Goal: Task Accomplishment & Management: Complete application form

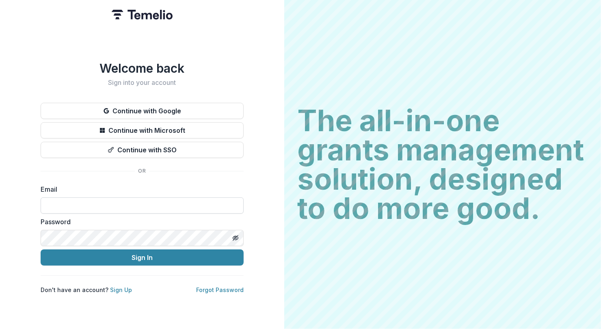
click at [60, 197] on input at bounding box center [142, 205] width 203 height 16
drag, startPoint x: 52, startPoint y: 203, endPoint x: 0, endPoint y: 200, distance: 52.4
click at [0, 200] on div "**********" at bounding box center [142, 164] width 284 height 329
type input "**********"
click at [237, 236] on icon "Toggle password visibility" at bounding box center [235, 238] width 6 height 6
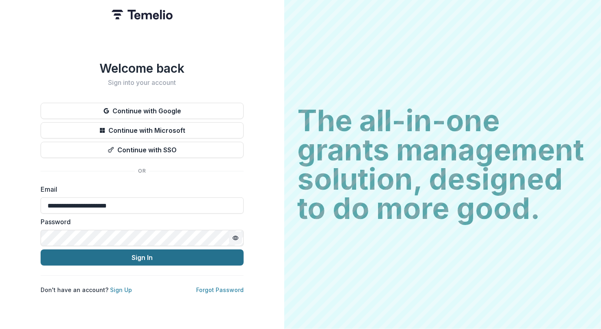
click at [144, 252] on button "Sign In" at bounding box center [142, 257] width 203 height 16
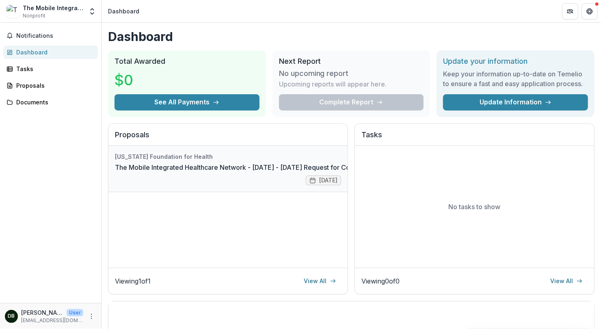
click at [180, 166] on link "The Mobile Integrated Healthcare Network - [DATE] - [DATE] Request for Concept …" at bounding box center [253, 167] width 276 height 10
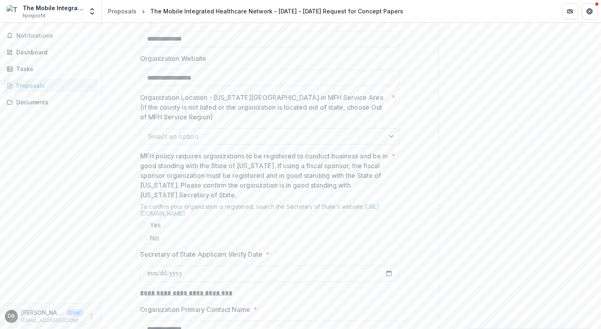
scroll to position [631, 0]
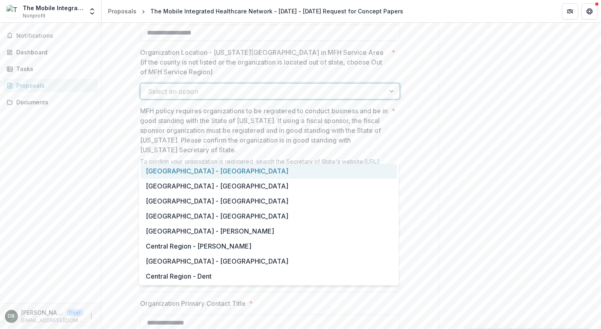
click at [388, 99] on div at bounding box center [392, 91] width 15 height 15
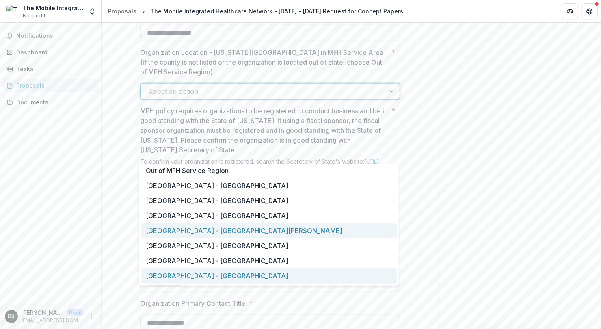
scroll to position [586, 0]
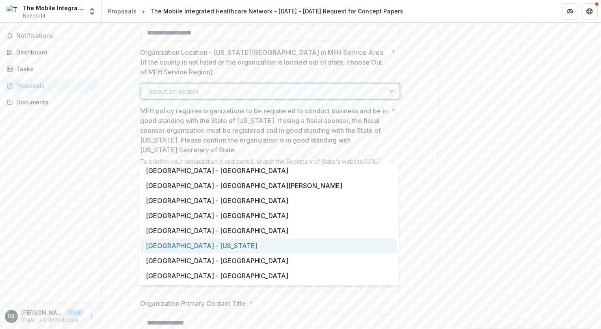
click at [252, 245] on div "[GEOGRAPHIC_DATA] - [US_STATE]" at bounding box center [268, 245] width 256 height 15
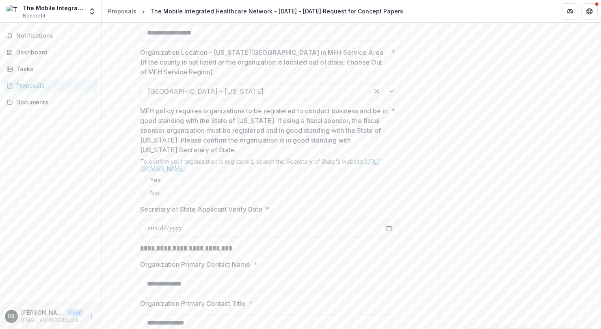
click at [172, 172] on link "[URL][DOMAIN_NAME]" at bounding box center [259, 165] width 239 height 14
click at [142, 183] on span at bounding box center [143, 180] width 6 height 6
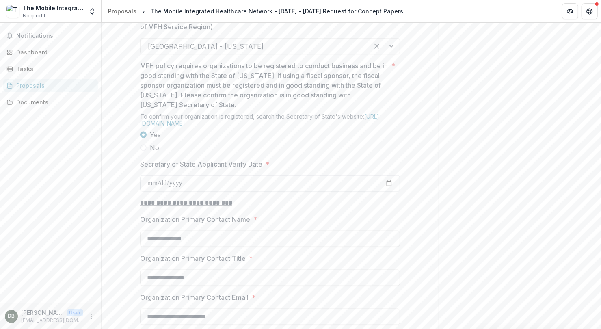
click at [175, 192] on input "Secretary of State Applicant Verify Date *" at bounding box center [270, 183] width 260 height 16
click at [388, 192] on input "Secretary of State Applicant Verify Date *" at bounding box center [270, 183] width 260 height 16
type input "**********"
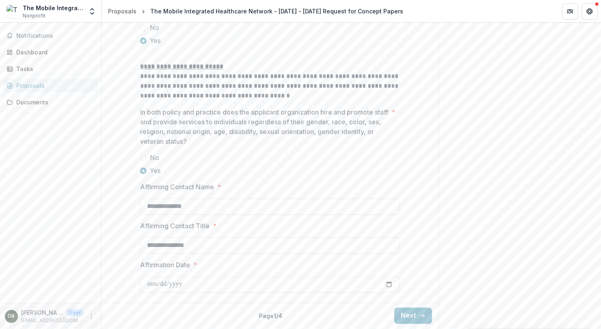
scroll to position [1087, 0]
click at [185, 246] on input "**********" at bounding box center [270, 245] width 260 height 16
type input "**********"
click at [408, 315] on button "Next" at bounding box center [413, 316] width 38 height 16
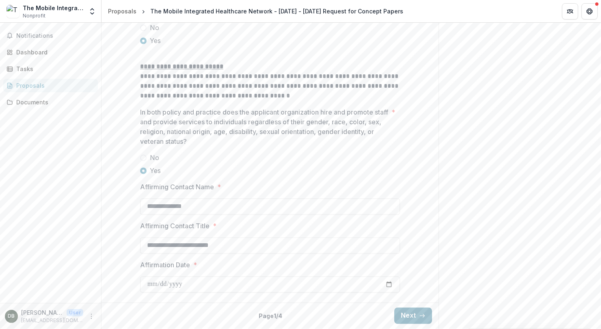
scroll to position [14, 0]
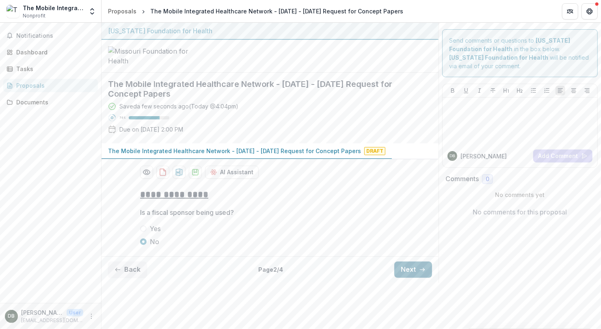
click at [412, 278] on button "Next" at bounding box center [413, 269] width 38 height 16
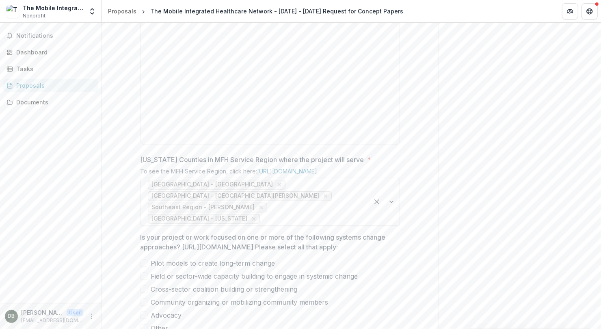
scroll to position [429, 0]
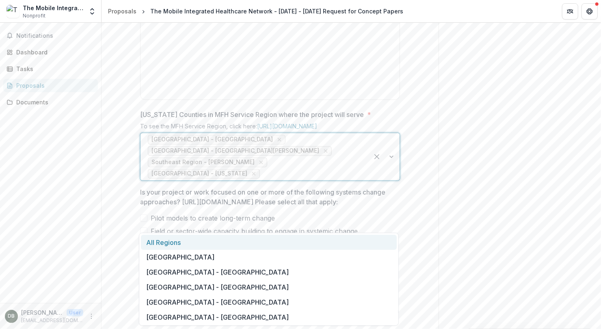
click at [390, 180] on div at bounding box center [383, 156] width 31 height 47
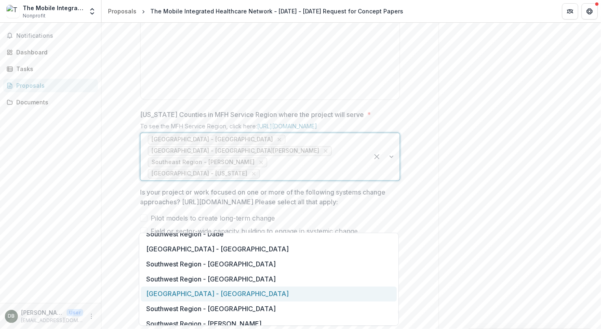
scroll to position [1082, 0]
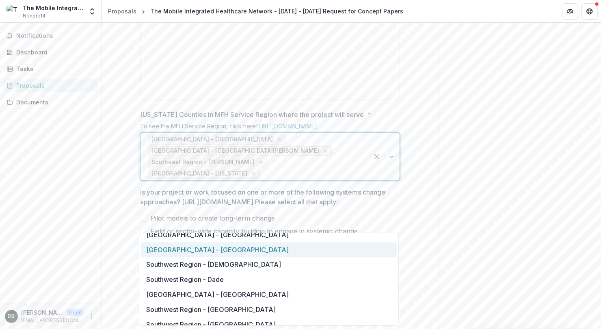
click at [223, 251] on div "[GEOGRAPHIC_DATA] - [GEOGRAPHIC_DATA]" at bounding box center [269, 249] width 256 height 15
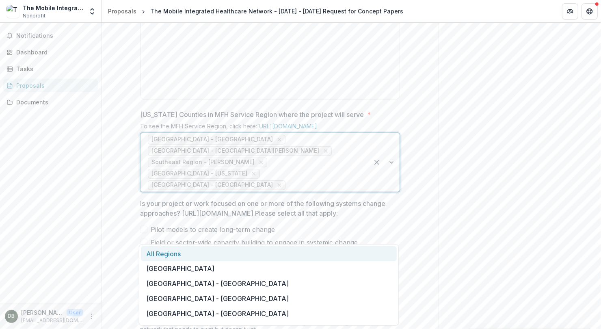
click at [390, 192] on div at bounding box center [383, 162] width 31 height 58
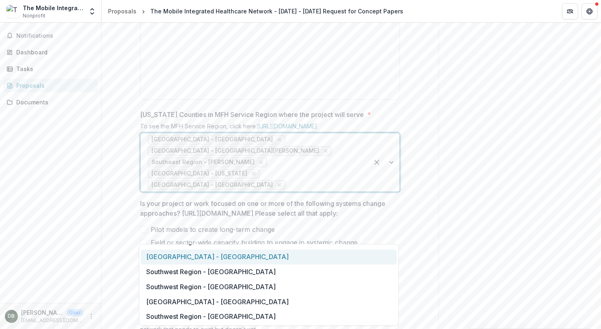
scroll to position [1071, 0]
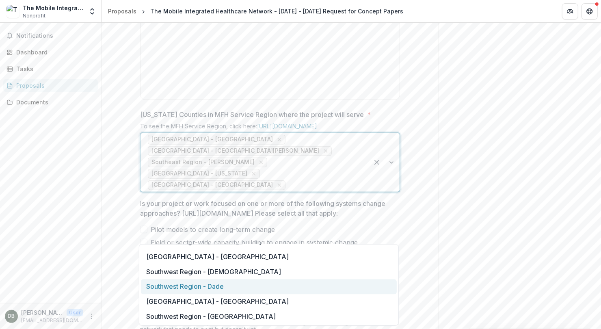
click at [215, 287] on div "Southwest Region - Dade" at bounding box center [269, 286] width 256 height 15
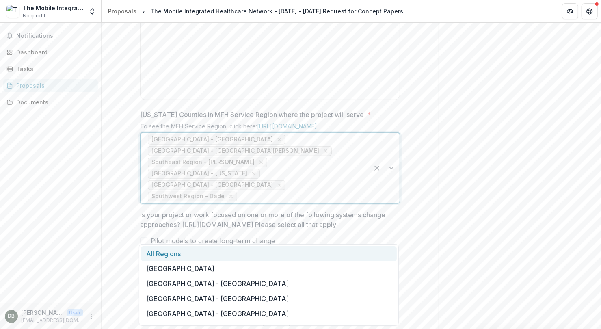
click at [390, 203] on div at bounding box center [383, 168] width 31 height 70
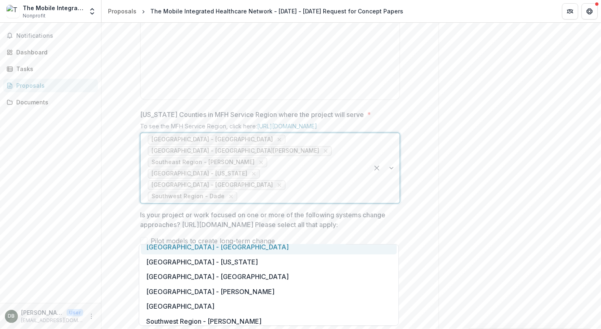
scroll to position [1082, 0]
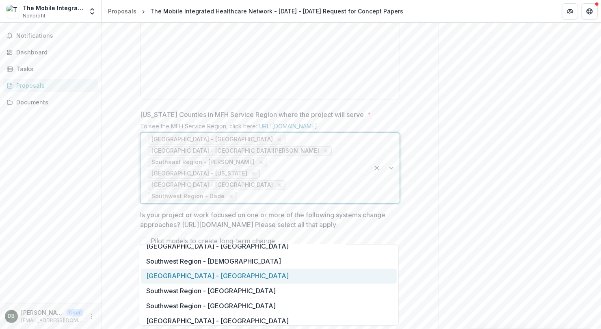
click at [213, 280] on div "[GEOGRAPHIC_DATA] - [GEOGRAPHIC_DATA]" at bounding box center [269, 276] width 256 height 15
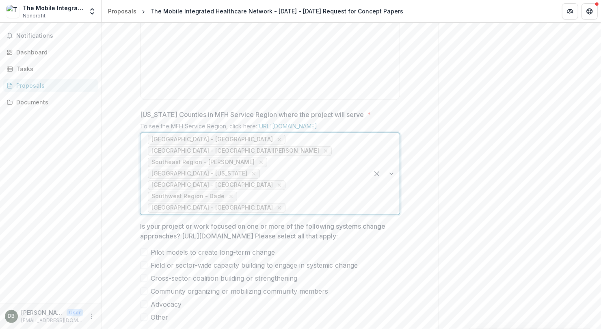
click at [388, 214] on div at bounding box center [383, 173] width 31 height 81
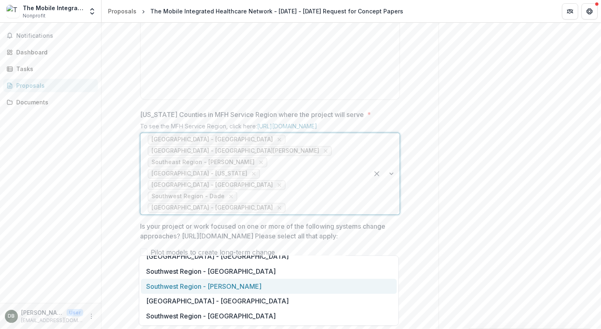
scroll to position [1188, 0]
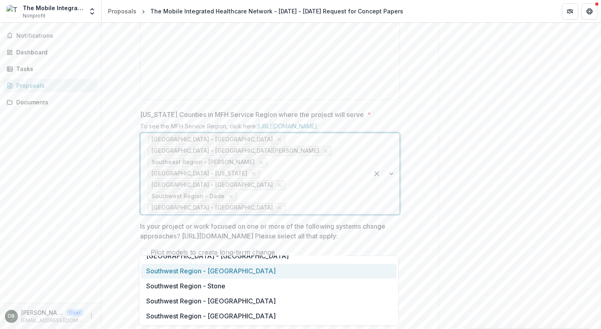
click at [218, 271] on div "Southwest Region - [GEOGRAPHIC_DATA]" at bounding box center [269, 271] width 256 height 15
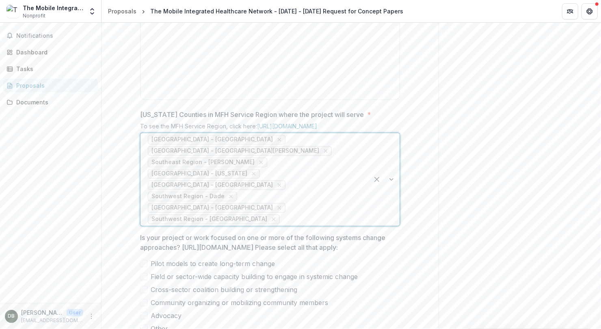
scroll to position [474, 0]
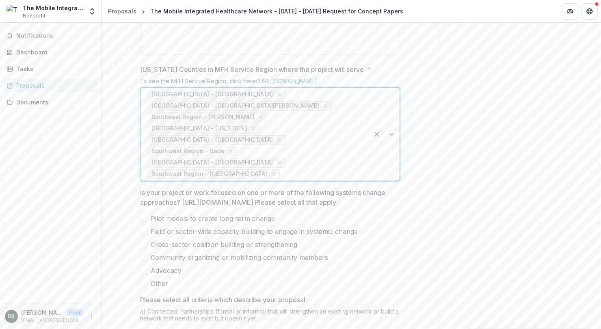
click at [390, 178] on div at bounding box center [383, 134] width 31 height 93
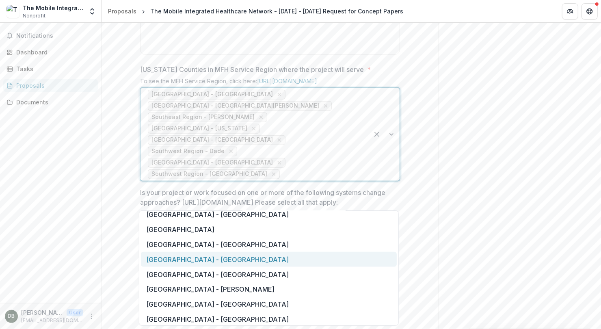
scroll to position [632, 0]
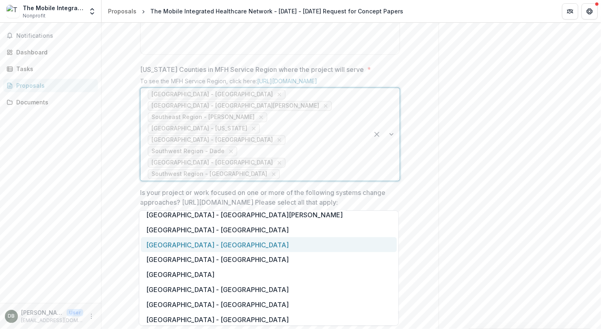
click at [282, 246] on div "[GEOGRAPHIC_DATA] - [GEOGRAPHIC_DATA]" at bounding box center [269, 244] width 256 height 15
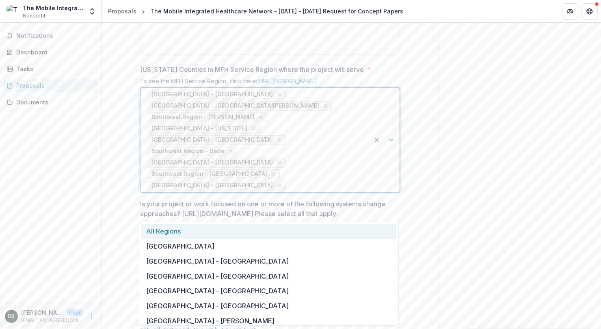
click at [388, 183] on div at bounding box center [383, 140] width 31 height 104
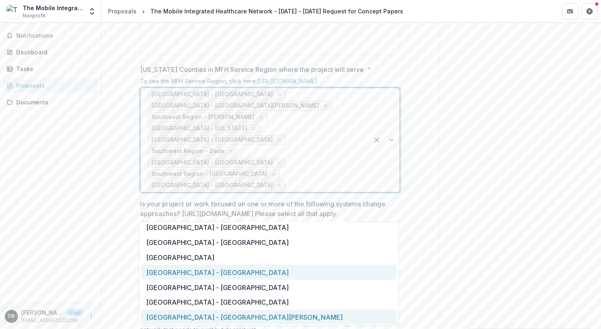
scroll to position [631, 0]
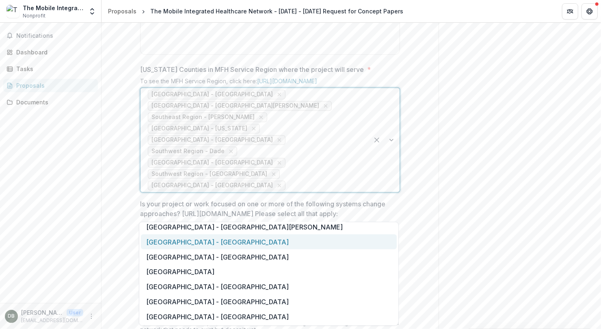
click at [276, 235] on div "[GEOGRAPHIC_DATA] - [GEOGRAPHIC_DATA]" at bounding box center [269, 241] width 256 height 15
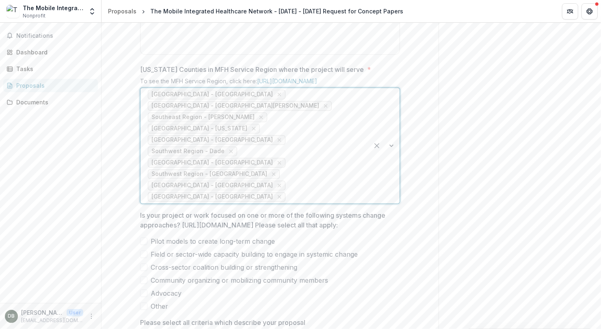
click at [390, 188] on div at bounding box center [383, 145] width 31 height 115
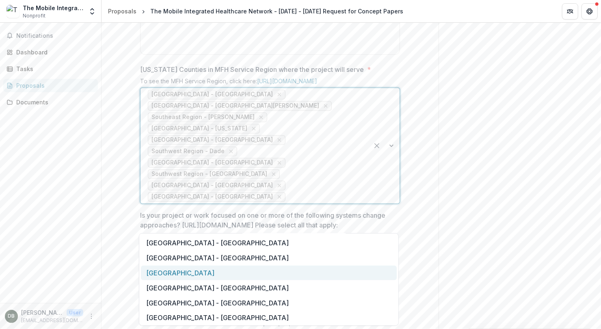
scroll to position [582, 0]
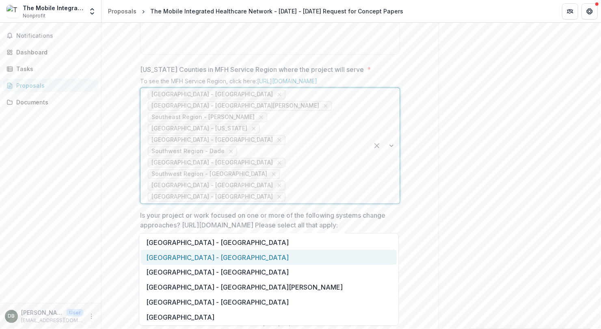
click at [260, 257] on div "[GEOGRAPHIC_DATA] - [GEOGRAPHIC_DATA]" at bounding box center [269, 257] width 256 height 15
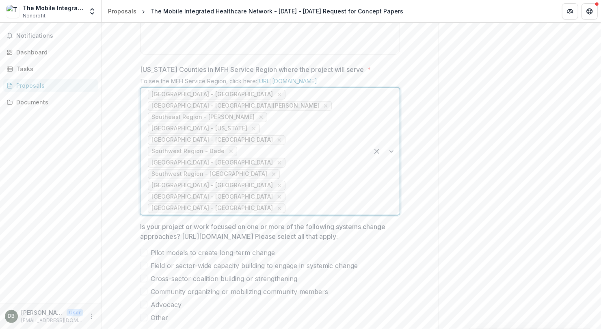
click at [456, 241] on div "Send comments or questions to Missouri Foundation for Health in the box below. …" at bounding box center [519, 61] width 162 height 1025
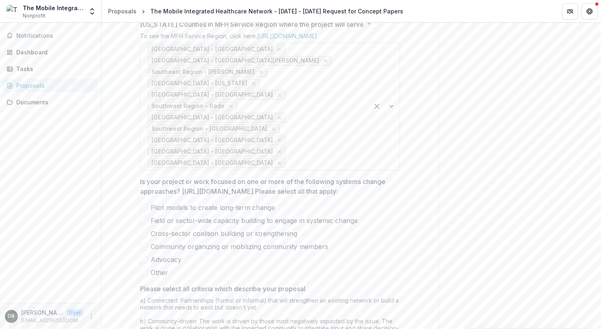
scroll to position [564, 0]
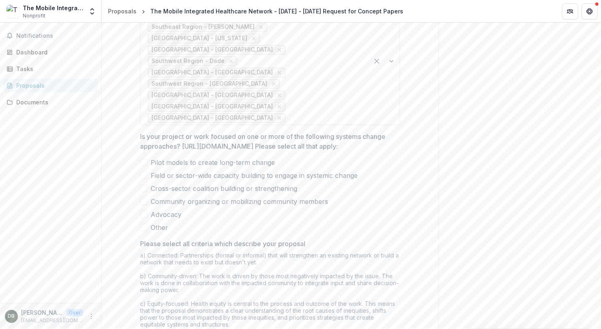
click at [140, 166] on span at bounding box center [143, 162] width 7 height 7
click at [137, 211] on div "**********" at bounding box center [269, 36] width 273 height 836
click at [146, 180] on label "Field or sector-wide capacity building to engage in systemic change" at bounding box center [270, 175] width 260 height 10
click at [143, 192] on span at bounding box center [143, 188] width 7 height 7
click at [141, 205] on span at bounding box center [143, 201] width 7 height 7
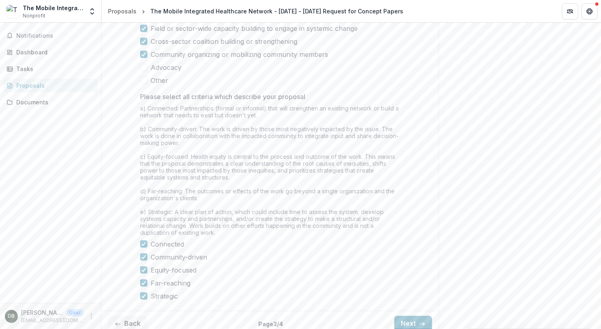
scroll to position [756, 0]
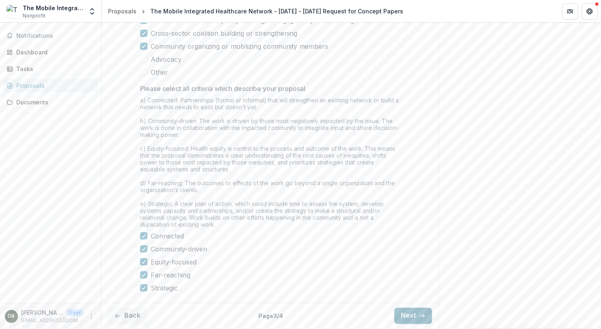
click at [410, 316] on button "Next" at bounding box center [413, 316] width 38 height 16
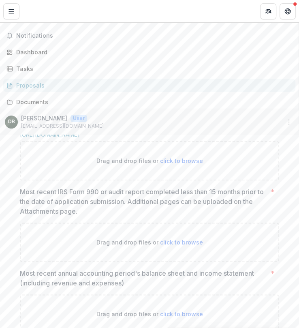
scroll to position [499, 0]
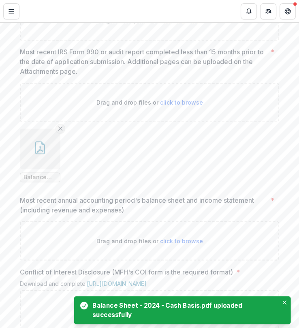
click at [61, 132] on icon "Remove File" at bounding box center [60, 128] width 6 height 6
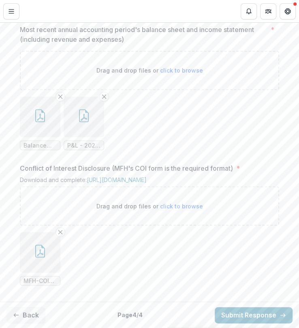
scroll to position [678, 0]
click at [35, 314] on button "Back" at bounding box center [25, 315] width 39 height 16
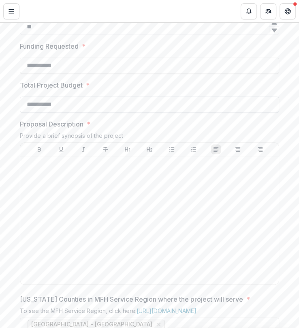
scroll to position [137, 0]
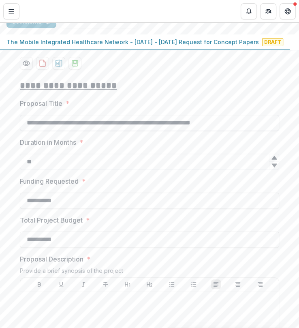
drag, startPoint x: 104, startPoint y: 185, endPoint x: 251, endPoint y: 187, distance: 146.9
click at [251, 131] on input "**********" at bounding box center [150, 123] width 260 height 16
drag, startPoint x: 102, startPoint y: 184, endPoint x: 251, endPoint y: 183, distance: 148.9
click at [251, 131] on input "**********" at bounding box center [150, 123] width 260 height 16
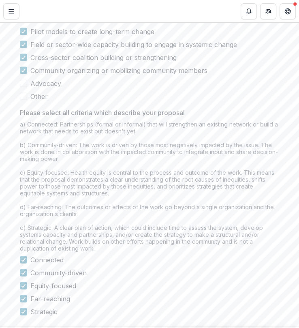
scroll to position [784, 0]
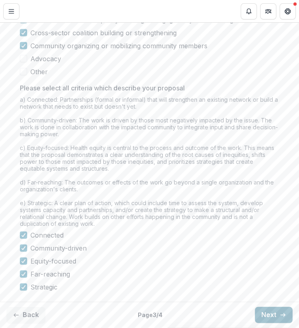
click at [271, 313] on button "Next" at bounding box center [274, 315] width 38 height 16
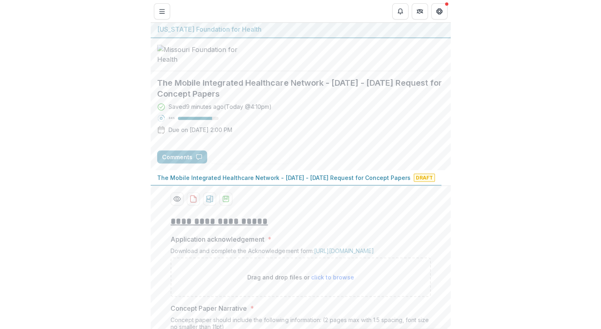
scroll to position [0, 0]
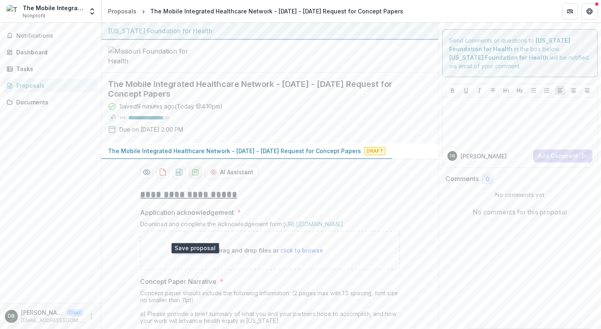
click at [194, 172] on polygon "download-proposal" at bounding box center [195, 170] width 2 height 3
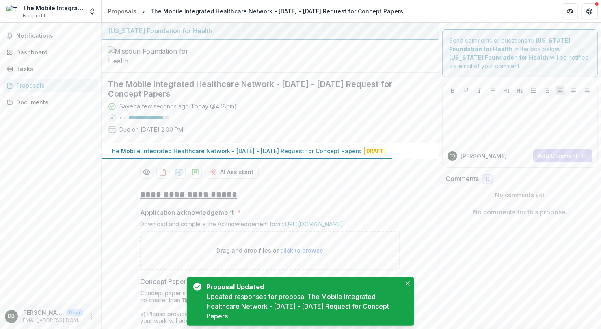
click at [93, 314] on icon "More" at bounding box center [91, 316] width 6 height 6
click at [120, 310] on button "Logout" at bounding box center [144, 311] width 87 height 13
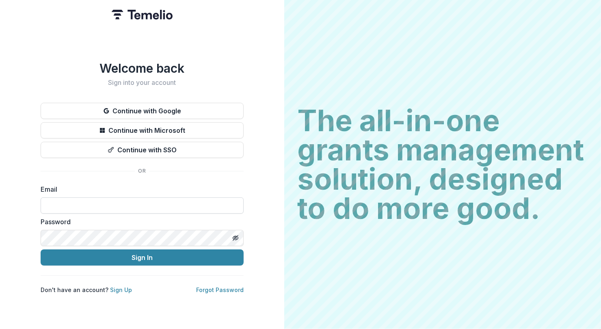
click at [81, 198] on input at bounding box center [142, 205] width 203 height 16
type input "**********"
click at [233, 236] on icon "Toggle password visibility" at bounding box center [235, 237] width 4 height 3
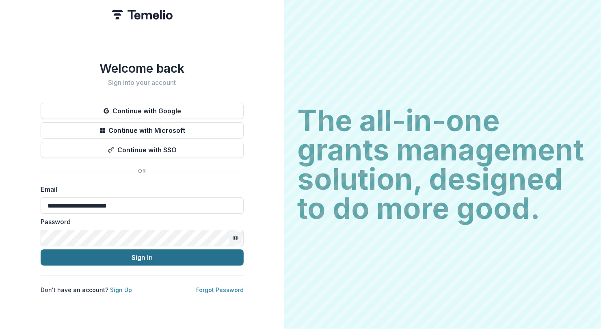
click at [120, 249] on button "Sign In" at bounding box center [142, 257] width 203 height 16
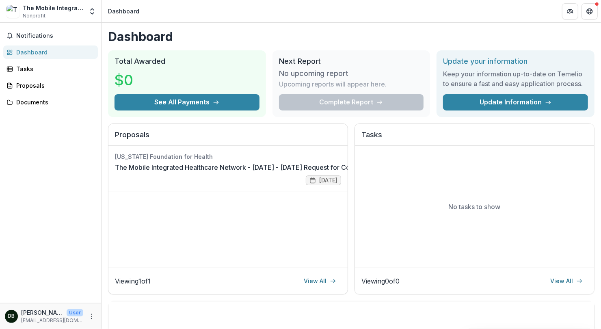
click at [81, 9] on div "The Mobile Integrated Healthcare Network" at bounding box center [53, 8] width 60 height 9
drag, startPoint x: 74, startPoint y: 9, endPoint x: 82, endPoint y: 10, distance: 7.8
click at [74, 9] on div "The Mobile Integrated Healthcare Network" at bounding box center [53, 8] width 60 height 9
click at [92, 15] on icon "Open entity switcher" at bounding box center [92, 11] width 8 height 8
click at [28, 45] on link "Settings" at bounding box center [50, 44] width 97 height 13
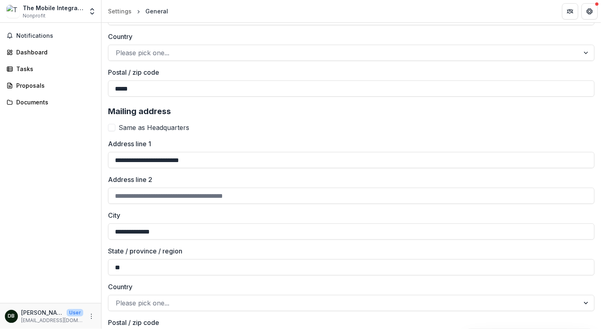
scroll to position [721, 0]
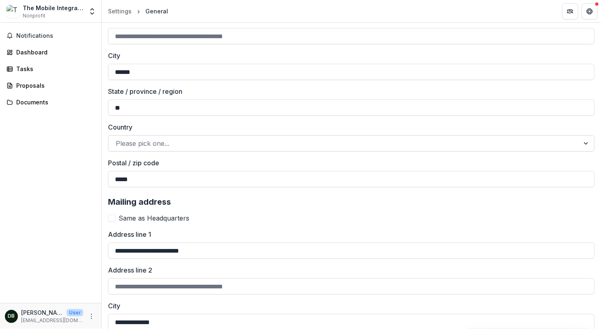
click at [146, 138] on div at bounding box center [344, 143] width 456 height 11
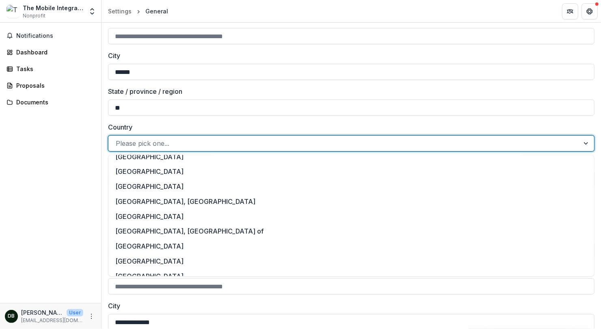
scroll to position [3471, 0]
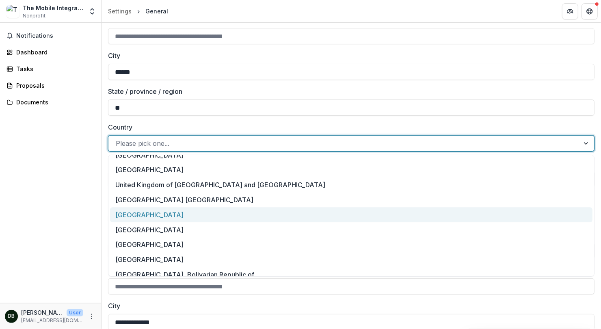
click at [151, 214] on div "[GEOGRAPHIC_DATA]" at bounding box center [351, 214] width 482 height 15
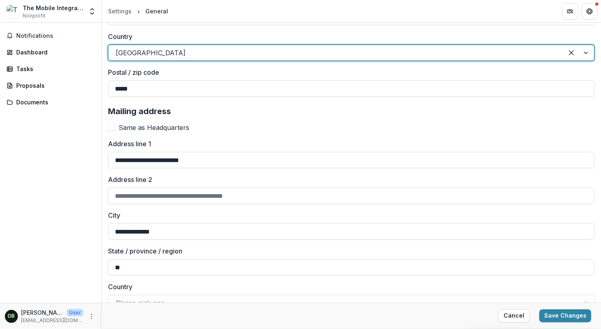
scroll to position [902, 0]
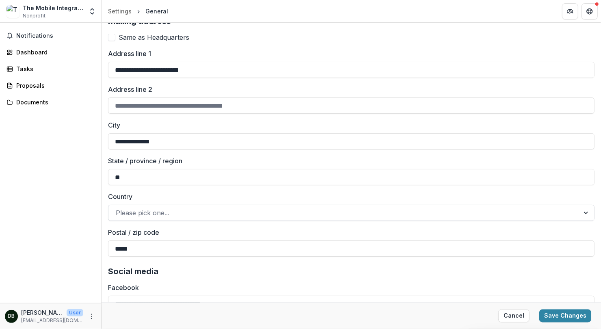
click at [149, 207] on div at bounding box center [344, 212] width 456 height 11
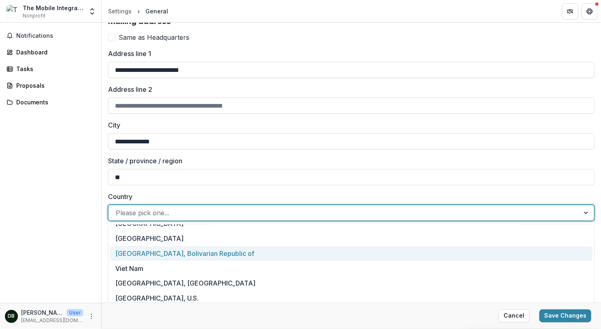
scroll to position [3471, 0]
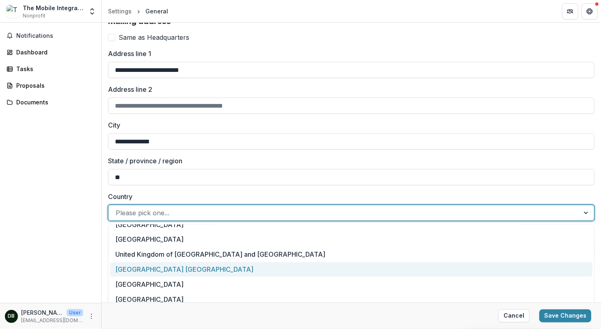
click at [170, 275] on div "[GEOGRAPHIC_DATA] [GEOGRAPHIC_DATA]" at bounding box center [351, 269] width 482 height 15
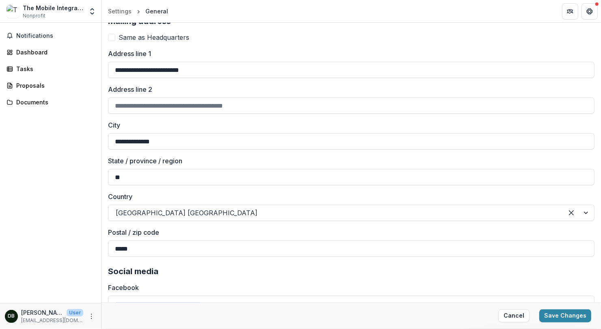
drag, startPoint x: 170, startPoint y: 275, endPoint x: 177, endPoint y: 224, distance: 52.1
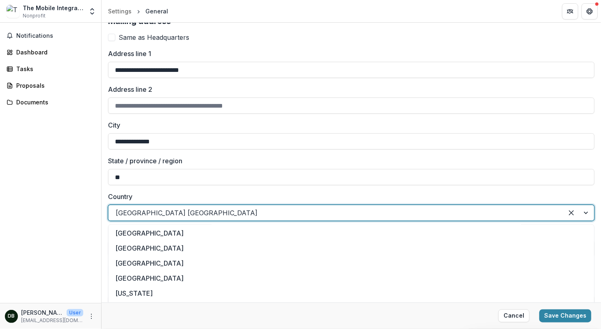
click at [177, 207] on div at bounding box center [336, 212] width 440 height 11
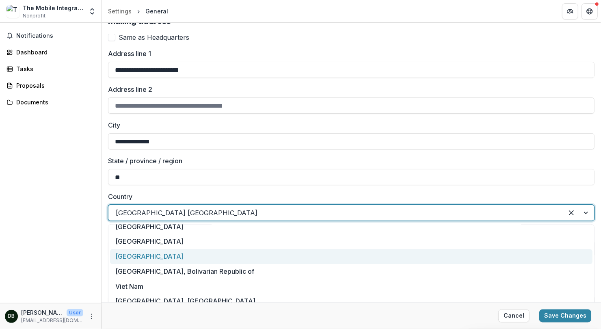
scroll to position [3498, 0]
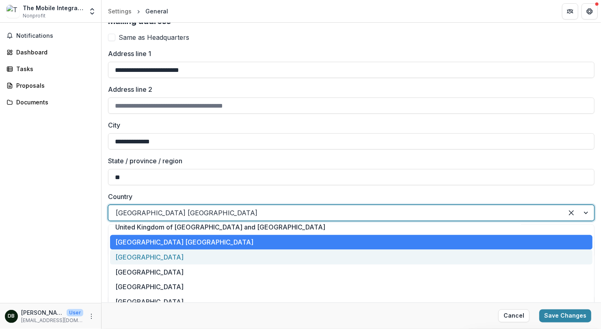
click at [175, 257] on div "[GEOGRAPHIC_DATA]" at bounding box center [351, 257] width 482 height 15
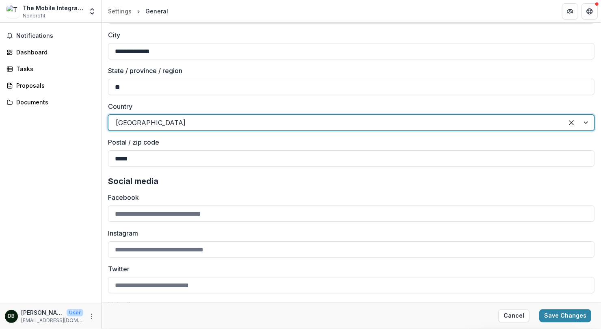
scroll to position [1058, 0]
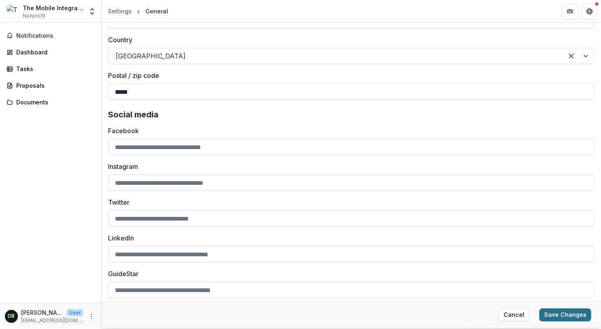
click at [558, 310] on button "Save Changes" at bounding box center [565, 314] width 52 height 13
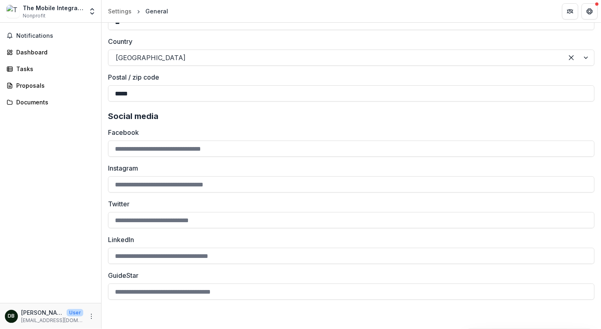
scroll to position [1055, 0]
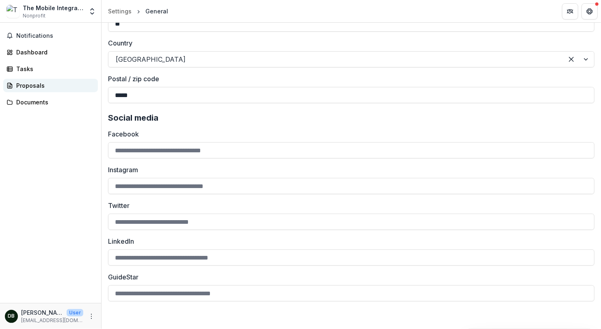
click at [38, 84] on div "Proposals" at bounding box center [53, 85] width 75 height 9
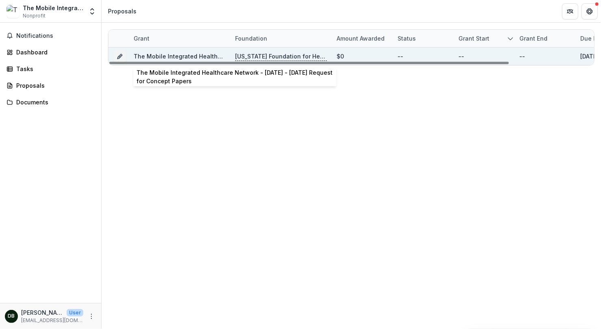
click at [179, 57] on link "The Mobile Integrated Healthcare Network - [DATE] - [DATE] Request for Concept …" at bounding box center [259, 56] width 253 height 7
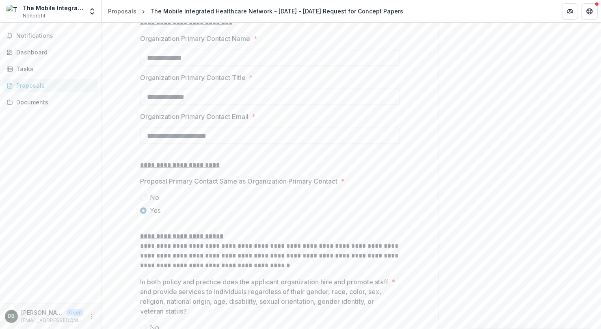
scroll to position [1087, 0]
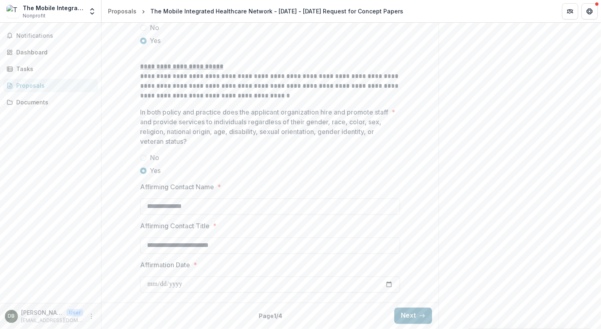
click at [409, 314] on button "Next" at bounding box center [413, 316] width 38 height 16
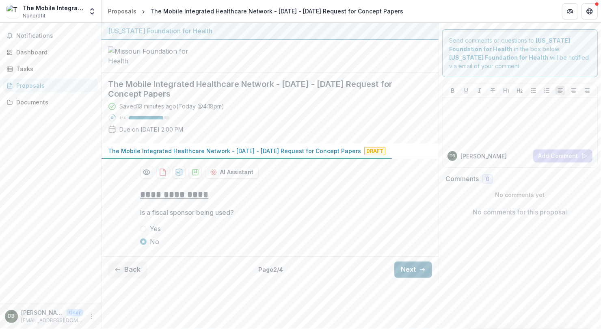
scroll to position [14, 0]
click at [411, 278] on button "Next" at bounding box center [413, 269] width 38 height 16
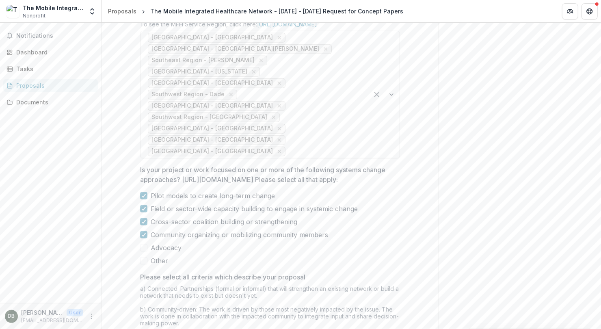
scroll to position [756, 0]
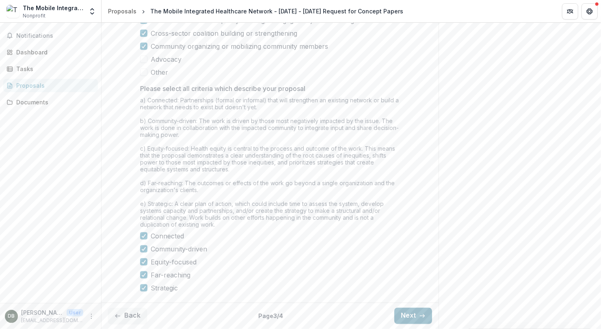
click at [408, 318] on button "Next" at bounding box center [413, 316] width 38 height 16
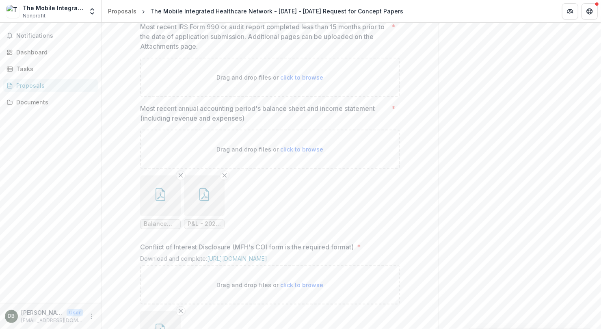
scroll to position [649, 0]
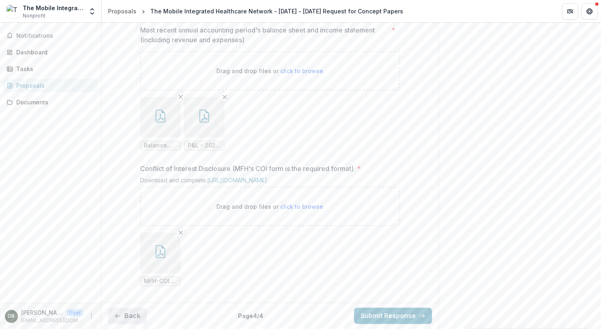
click at [134, 317] on button "Back" at bounding box center [127, 316] width 39 height 16
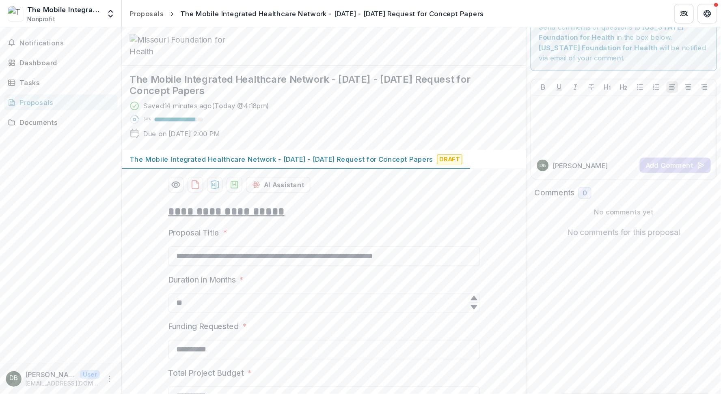
scroll to position [108, 0]
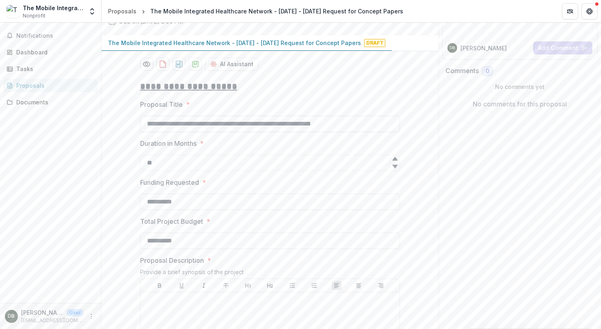
drag, startPoint x: 145, startPoint y: 184, endPoint x: 377, endPoint y: 178, distance: 231.8
click at [377, 132] on input "**********" at bounding box center [270, 124] width 260 height 16
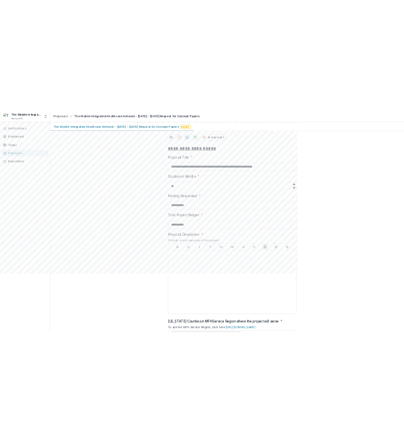
scroll to position [109, 0]
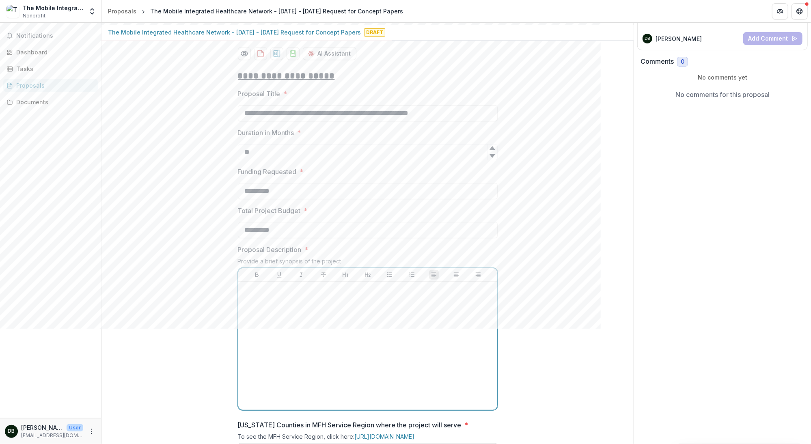
drag, startPoint x: 302, startPoint y: 374, endPoint x: 179, endPoint y: 370, distance: 123.8
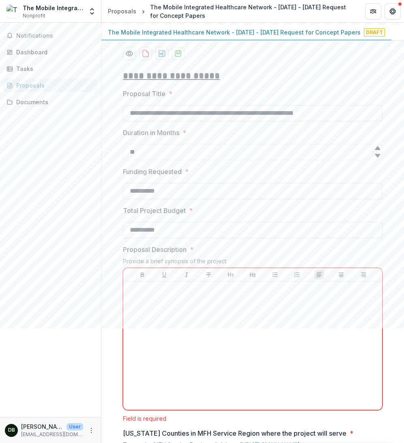
scroll to position [189, 0]
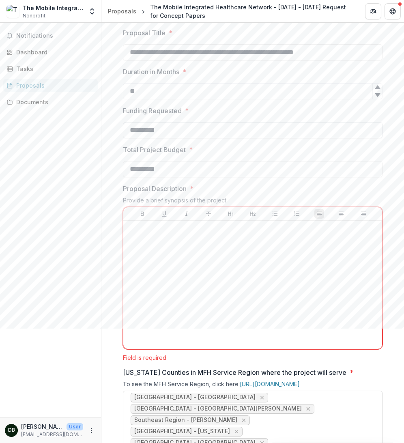
click at [160, 138] on input "**********" at bounding box center [253, 130] width 260 height 16
click at [73, 198] on div "Notifications Dashboard Tasks Proposals Documents" at bounding box center [50, 220] width 101 height 394
click at [165, 138] on input "**********" at bounding box center [253, 130] width 260 height 16
drag, startPoint x: 123, startPoint y: 190, endPoint x: 81, endPoint y: 190, distance: 41.4
click at [81, 190] on main "**********" at bounding box center [202, 233] width 404 height 420
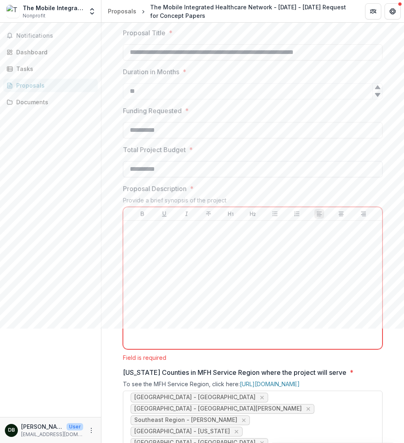
type input "**********"
click at [156, 177] on input "**********" at bounding box center [253, 169] width 260 height 16
drag, startPoint x: 172, startPoint y: 228, endPoint x: 80, endPoint y: 227, distance: 92.5
click at [80, 227] on main "**********" at bounding box center [202, 233] width 404 height 420
type input "**********"
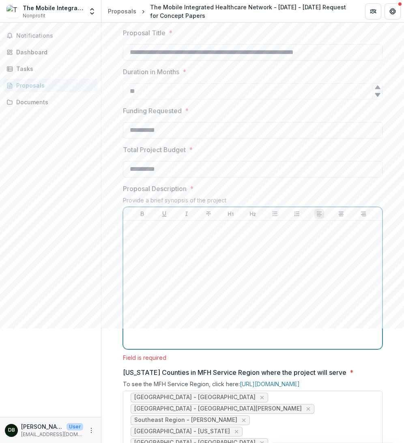
click at [168, 233] on p at bounding box center [253, 228] width 252 height 9
